Goal: Information Seeking & Learning: Learn about a topic

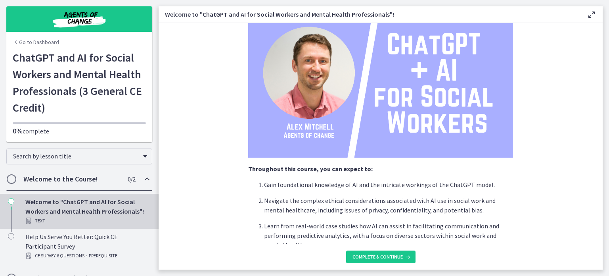
scroll to position [238, 0]
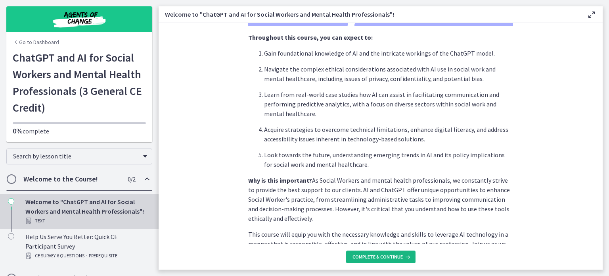
click at [393, 255] on span "Complete & continue" at bounding box center [378, 256] width 50 height 6
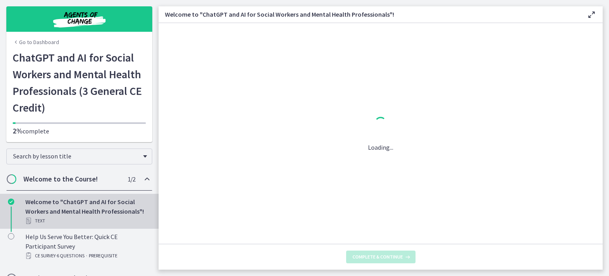
scroll to position [0, 0]
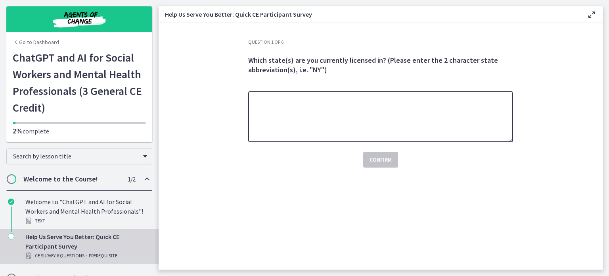
click at [371, 106] on textarea at bounding box center [380, 116] width 265 height 51
drag, startPoint x: 371, startPoint y: 106, endPoint x: 245, endPoint y: 101, distance: 125.8
click at [245, 101] on div "Question 1 of 6 Which state(s) are you currently licensed in? (Please enter the…" at bounding box center [381, 154] width 278 height 230
type textarea "**"
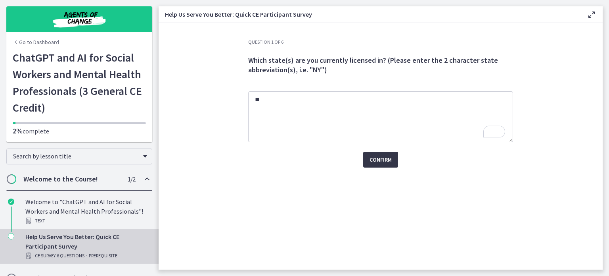
click at [384, 158] on span "Confirm" at bounding box center [381, 160] width 22 height 10
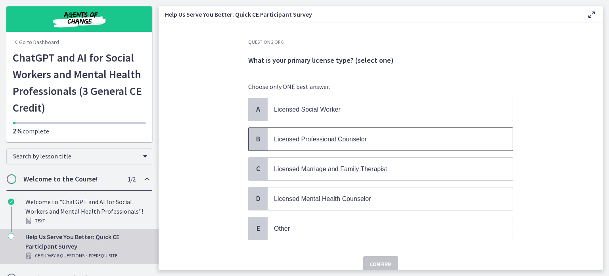
click at [329, 136] on span "Licensed Professional Counselor" at bounding box center [320, 139] width 93 height 7
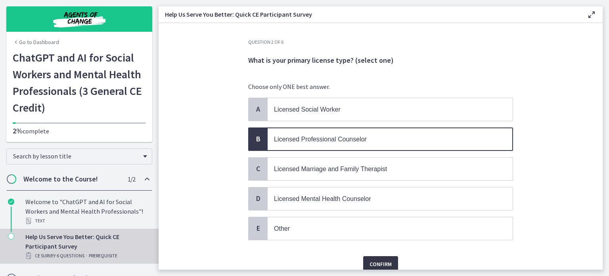
click at [368, 256] on button "Confirm" at bounding box center [380, 264] width 35 height 16
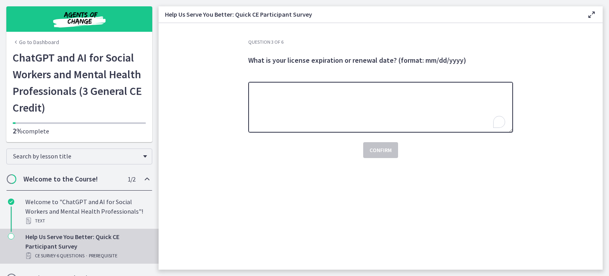
click at [346, 100] on textarea "To enrich screen reader interactions, please activate Accessibility in Grammarl…" at bounding box center [380, 107] width 265 height 51
click at [333, 89] on textarea "***" at bounding box center [380, 107] width 265 height 51
type textarea "**********"
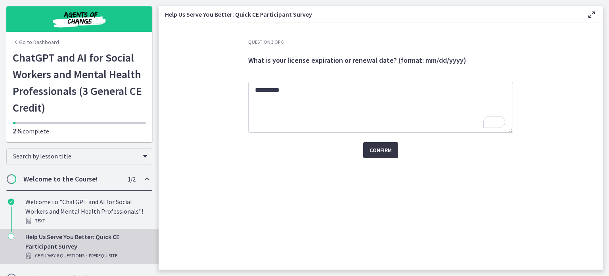
click at [390, 148] on span "Confirm" at bounding box center [381, 150] width 22 height 10
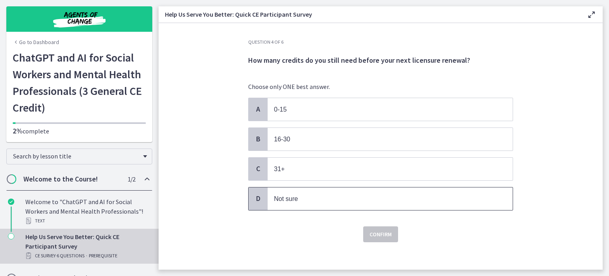
click at [306, 194] on p "Not sure" at bounding box center [382, 199] width 217 height 10
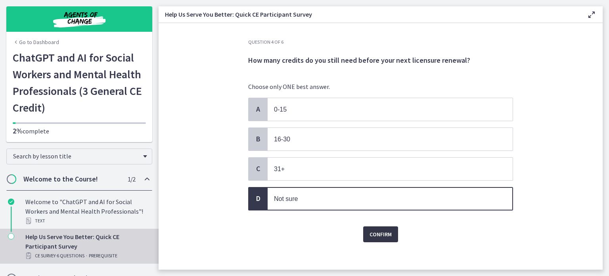
click at [390, 238] on button "Confirm" at bounding box center [380, 234] width 35 height 16
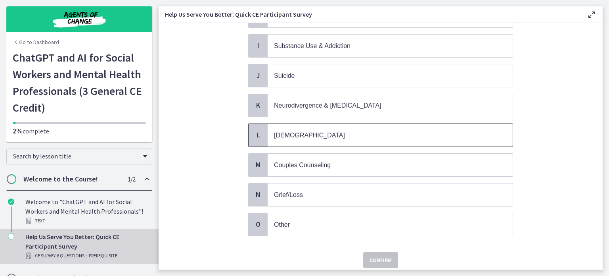
scroll to position [323, 0]
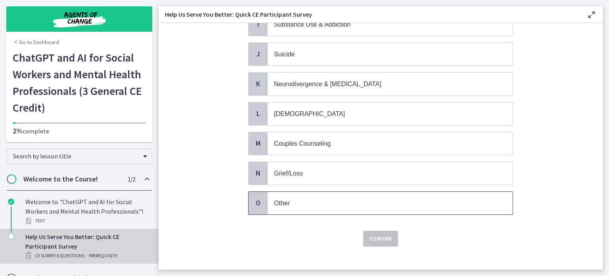
click at [294, 198] on p "Other" at bounding box center [382, 203] width 217 height 10
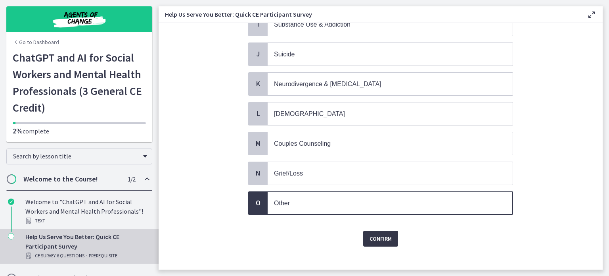
click at [374, 234] on span "Confirm" at bounding box center [381, 239] width 22 height 10
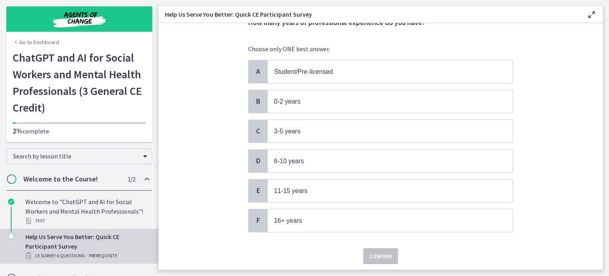
scroll to position [60, 0]
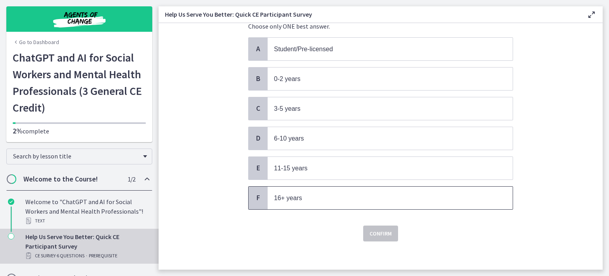
click at [299, 193] on p "16+ years" at bounding box center [382, 198] width 217 height 10
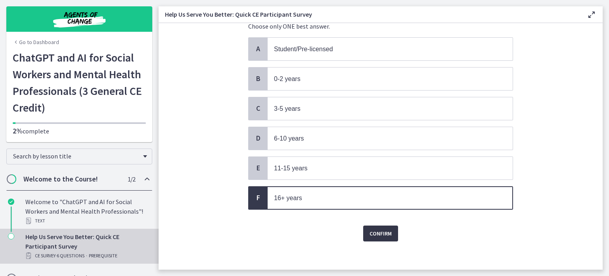
click at [376, 230] on span "Confirm" at bounding box center [381, 233] width 22 height 10
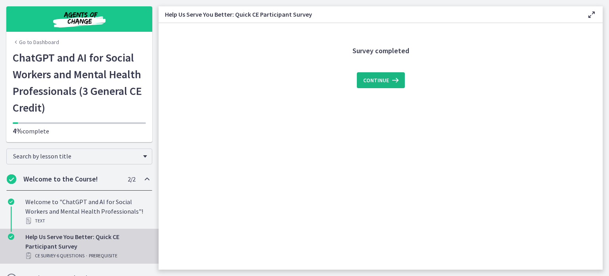
scroll to position [0, 0]
click at [379, 78] on span "Continue" at bounding box center [376, 80] width 26 height 10
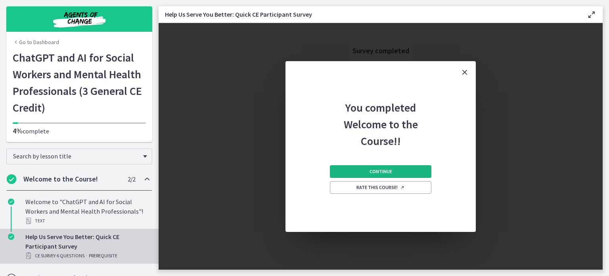
click at [381, 170] on span "Continue" at bounding box center [381, 171] width 23 height 6
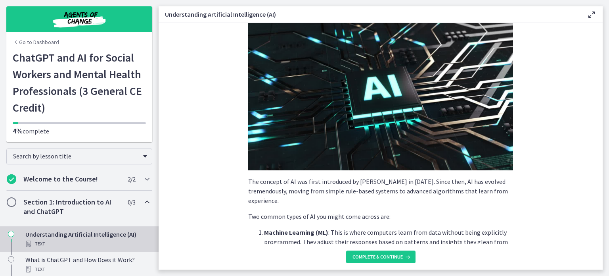
scroll to position [198, 0]
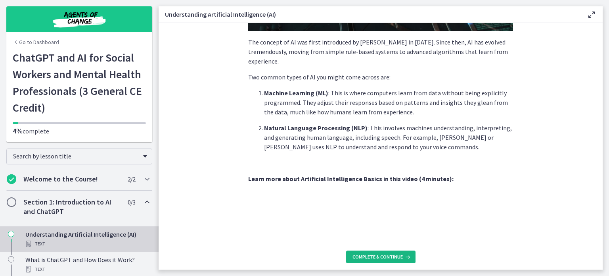
click at [374, 255] on span "Complete & continue" at bounding box center [378, 256] width 50 height 6
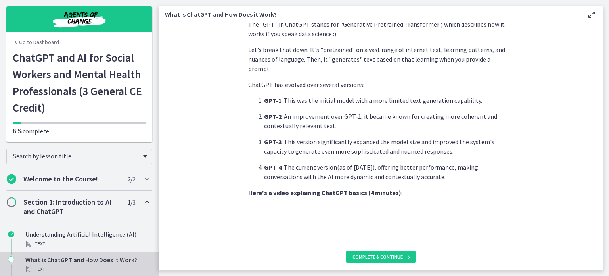
scroll to position [407, 0]
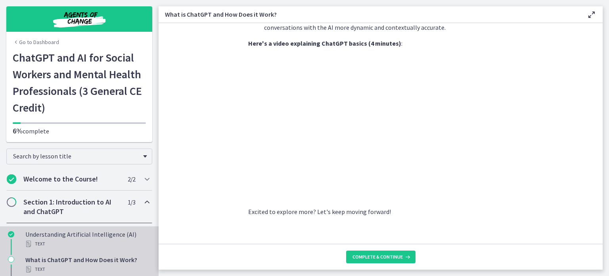
click at [73, 230] on div "Understanding Artificial Intelligence (AI) Text" at bounding box center [87, 238] width 124 height 19
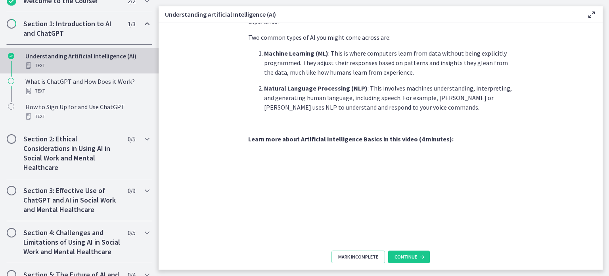
scroll to position [138, 0]
